Goal: Task Accomplishment & Management: Use online tool/utility

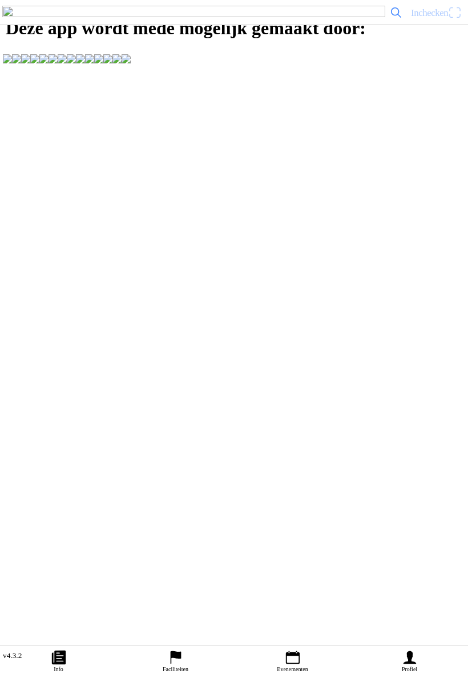
click at [451, 22] on span "Inchecken" at bounding box center [436, 12] width 51 height 18
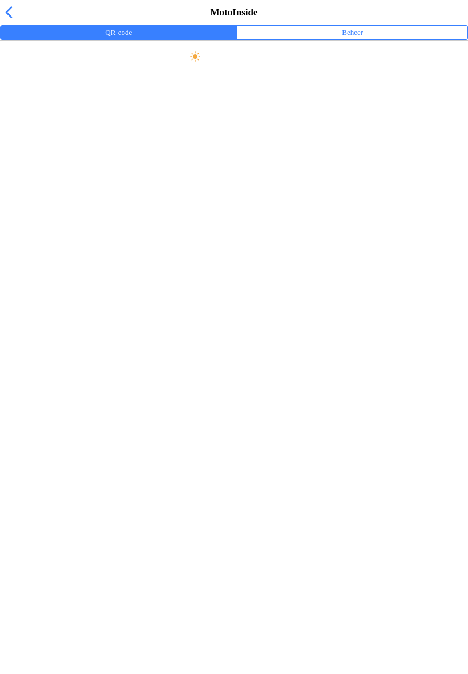
click at [358, 39] on ion-label "Beheer" at bounding box center [352, 32] width 21 height 13
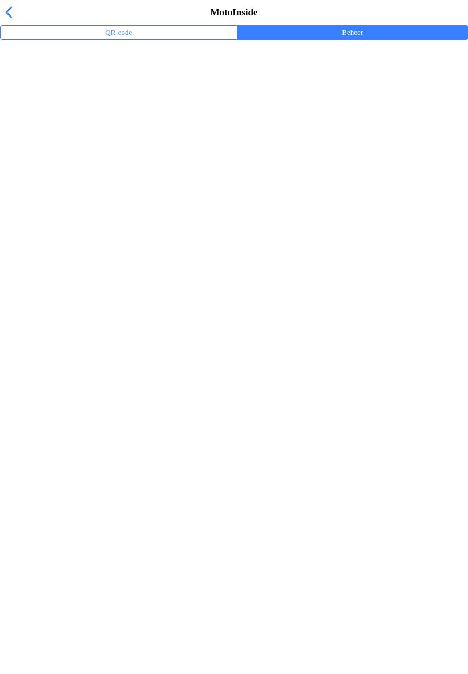
click at [41, 81] on ion-label "Trainingsevenementen" at bounding box center [234, 74] width 450 height 11
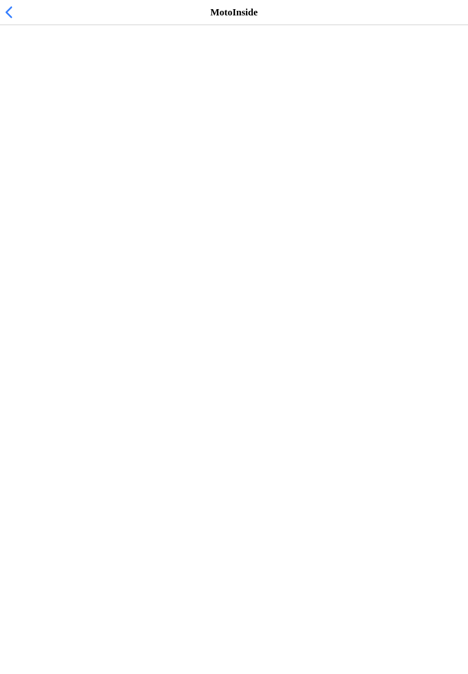
click at [65, 75] on span "0 / 35 ingecheckt" at bounding box center [96, 70] width 62 height 11
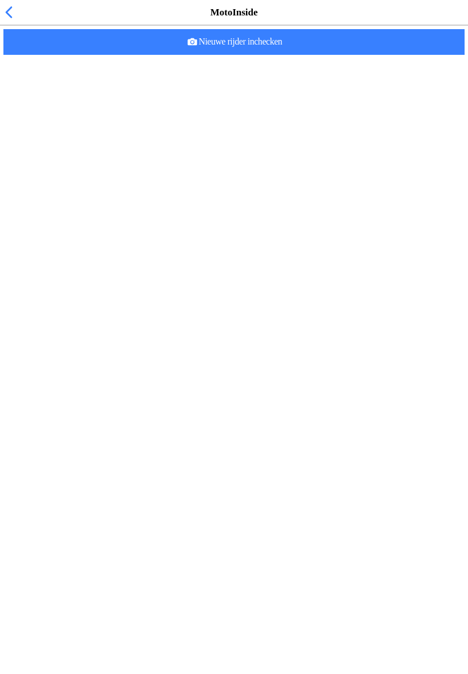
click at [349, 55] on span "Nieuwe rijder inchecken" at bounding box center [234, 42] width 443 height 26
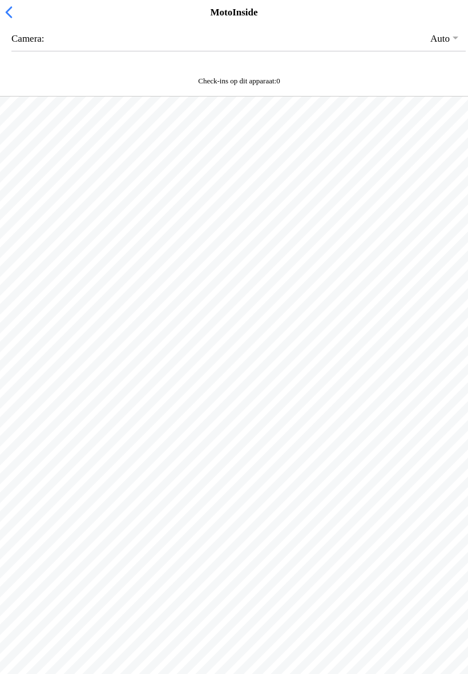
click at [436, 47] on button "button" at bounding box center [238, 38] width 455 height 25
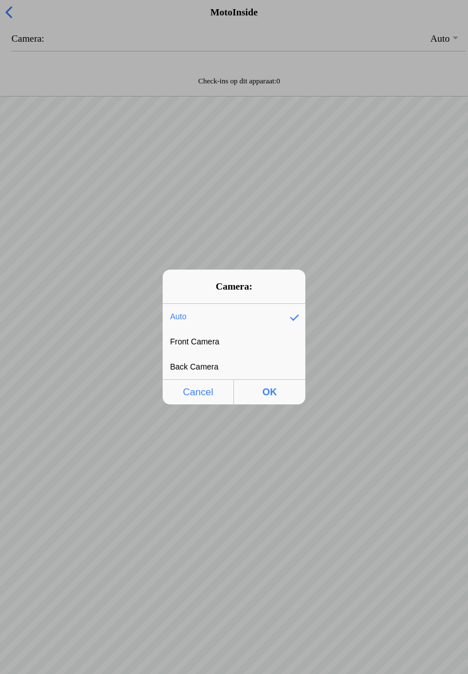
click at [199, 341] on div "Front Camera" at bounding box center [226, 342] width 126 height 24
click at [275, 394] on span "OK" at bounding box center [270, 391] width 65 height 23
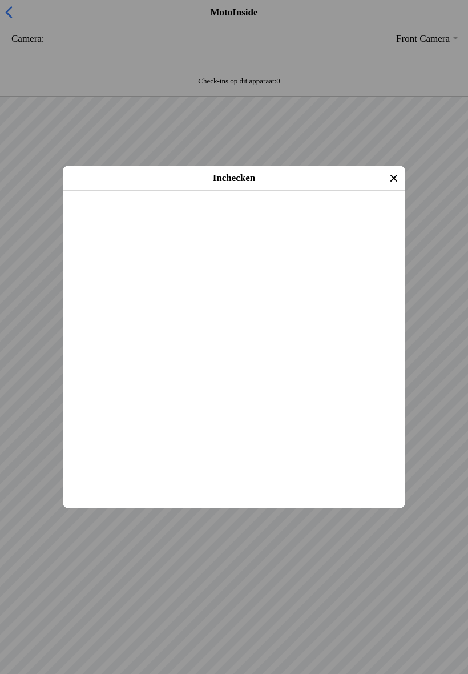
click at [253, 219] on span "Inchecken" at bounding box center [234, 206] width 322 height 26
click at [299, 219] on span "Inchecken" at bounding box center [234, 206] width 322 height 26
click at [261, 219] on span "Inchecken" at bounding box center [234, 206] width 322 height 26
click at [262, 219] on span "Inchecken" at bounding box center [234, 206] width 322 height 26
click at [296, 219] on span "Inchecken" at bounding box center [234, 206] width 322 height 26
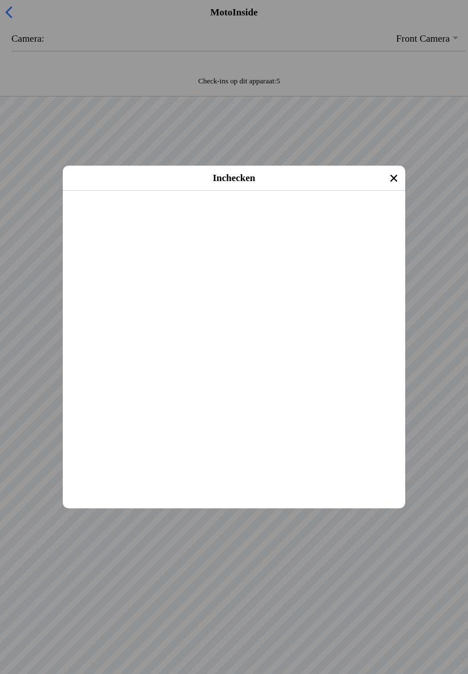
click at [266, 219] on span "Inchecken" at bounding box center [234, 206] width 322 height 26
click at [287, 219] on span "Inchecken" at bounding box center [234, 206] width 322 height 26
click at [0, 0] on slot "Inchecken" at bounding box center [0, 0] width 0 height 0
click at [256, 219] on span "Inchecken" at bounding box center [234, 206] width 322 height 26
click at [280, 219] on span "Inchecken" at bounding box center [234, 206] width 322 height 26
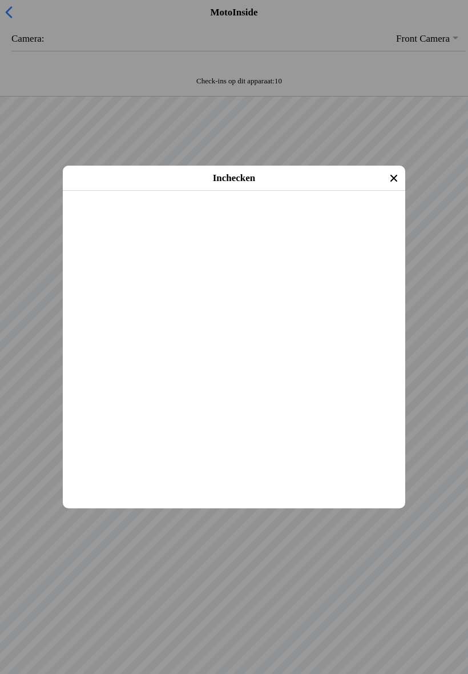
click at [327, 219] on span "Inchecken" at bounding box center [234, 206] width 322 height 26
click at [315, 219] on span "Inchecken" at bounding box center [234, 206] width 322 height 26
click at [259, 219] on span "Inchecken" at bounding box center [234, 206] width 322 height 26
click at [274, 219] on span "Inchecken" at bounding box center [234, 206] width 322 height 26
click at [0, 0] on slot "Inchecken" at bounding box center [0, 0] width 0 height 0
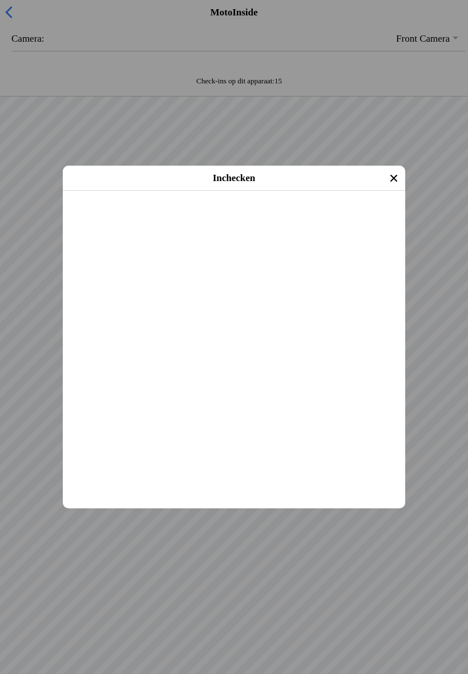
click at [298, 219] on span "Inchecken" at bounding box center [234, 206] width 322 height 26
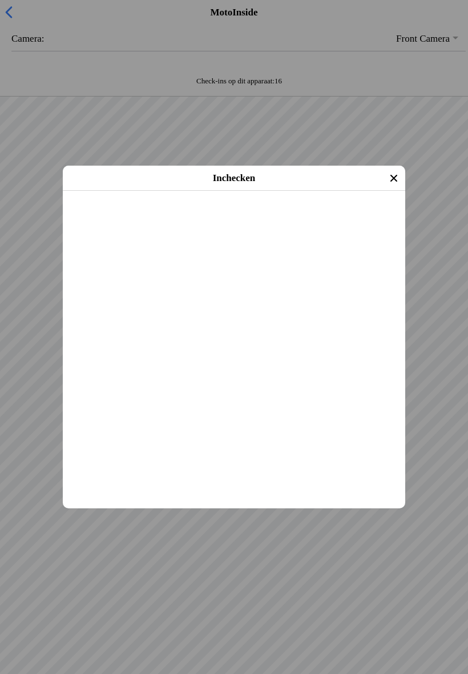
click at [287, 219] on span "Inchecken" at bounding box center [234, 206] width 322 height 26
click at [286, 219] on span "Inchecken" at bounding box center [234, 206] width 322 height 26
click at [313, 219] on span "Inchecken" at bounding box center [234, 206] width 322 height 26
click at [316, 219] on span "Inchecken" at bounding box center [234, 206] width 322 height 26
click at [298, 191] on main "[PERSON_NAME] [DATE] (24 jaar oud) Cross Evenement: 2-Uurs Cross MC NOP [DATE] …" at bounding box center [234, 191] width 343 height 0
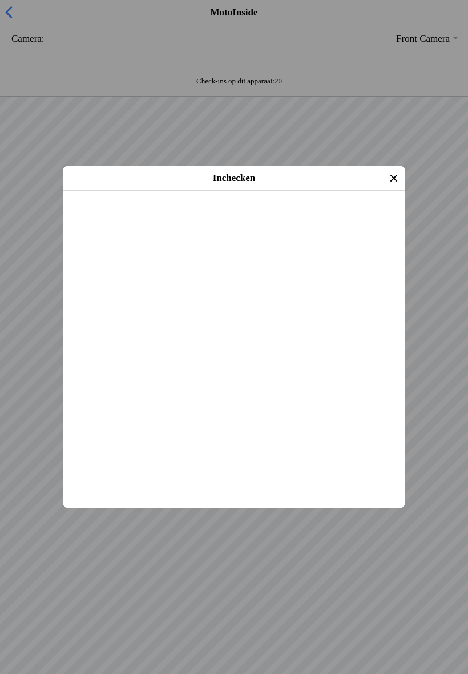
click at [275, 219] on span "Inchecken" at bounding box center [234, 206] width 322 height 26
click at [319, 219] on span "Inchecken" at bounding box center [234, 206] width 322 height 26
click at [317, 219] on span "Inchecken" at bounding box center [234, 206] width 322 height 26
click at [282, 219] on span "Inchecken" at bounding box center [234, 206] width 322 height 26
click at [312, 219] on span "Inchecken" at bounding box center [234, 206] width 322 height 26
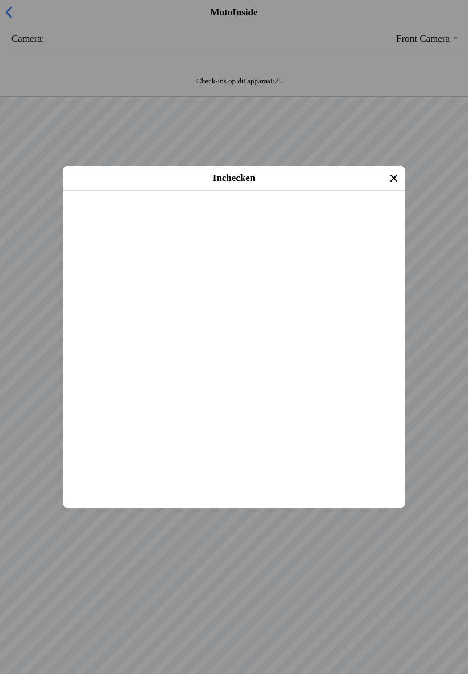
click at [0, 0] on slot "Inchecken" at bounding box center [0, 0] width 0 height 0
